Goal: Communication & Community: Answer question/provide support

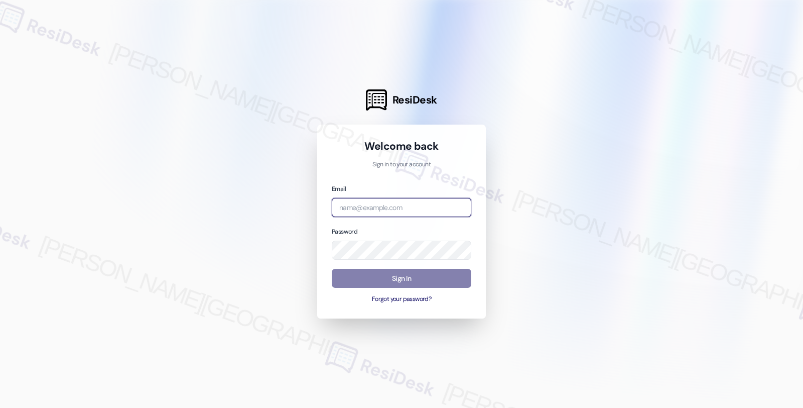
click at [385, 201] on input "email" at bounding box center [402, 208] width 140 height 20
type input "automated-surveys-orion_housing-fides.[PERSON_NAME]@orion_[DOMAIN_NAME]"
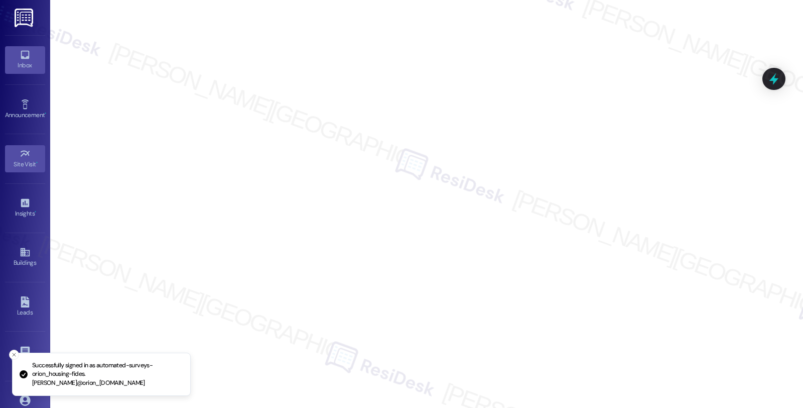
click at [15, 55] on link "Inbox" at bounding box center [25, 59] width 40 height 27
